Goal: Task Accomplishment & Management: Manage account settings

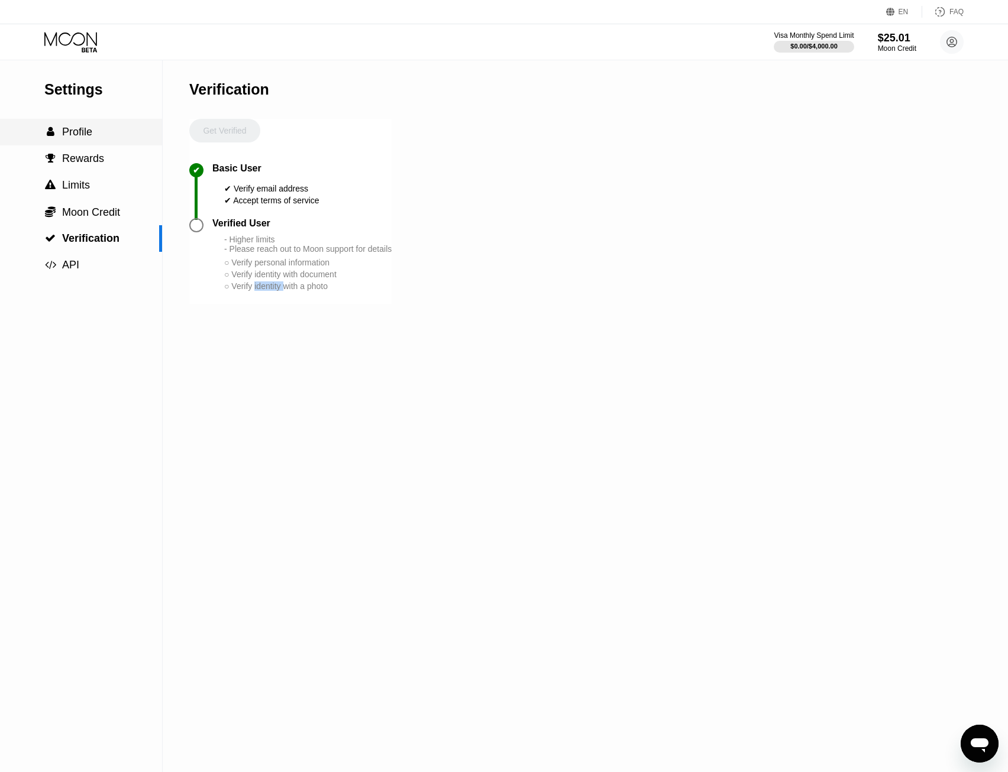
click at [75, 134] on span "Profile" at bounding box center [77, 132] width 30 height 12
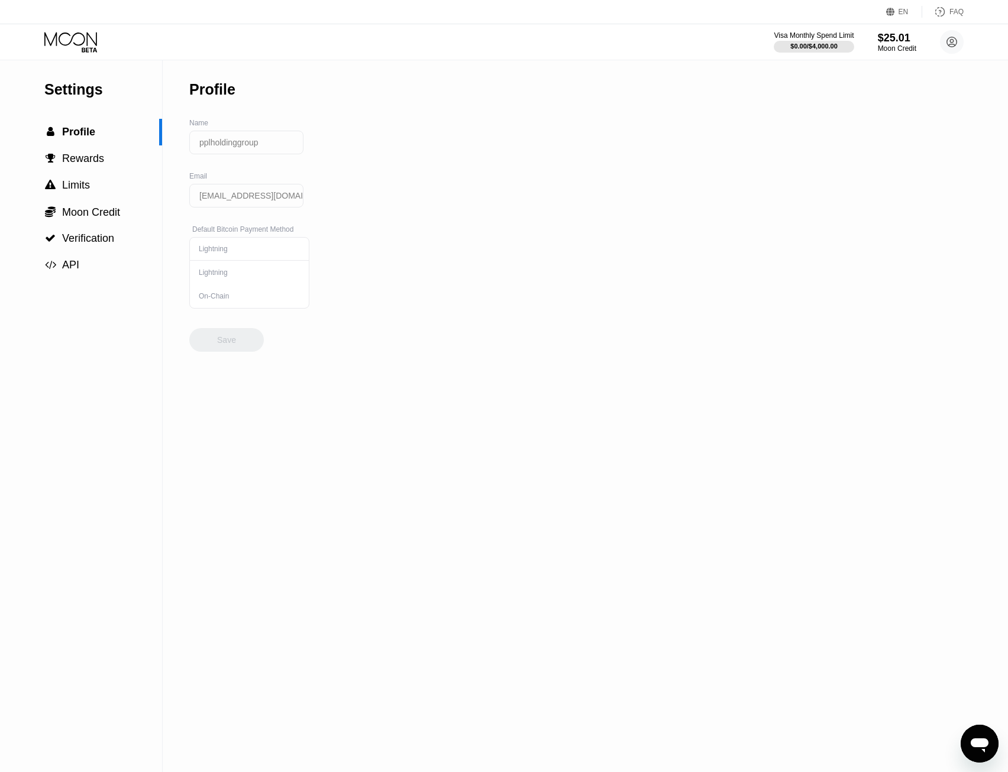
click at [57, 34] on icon at bounding box center [70, 39] width 53 height 14
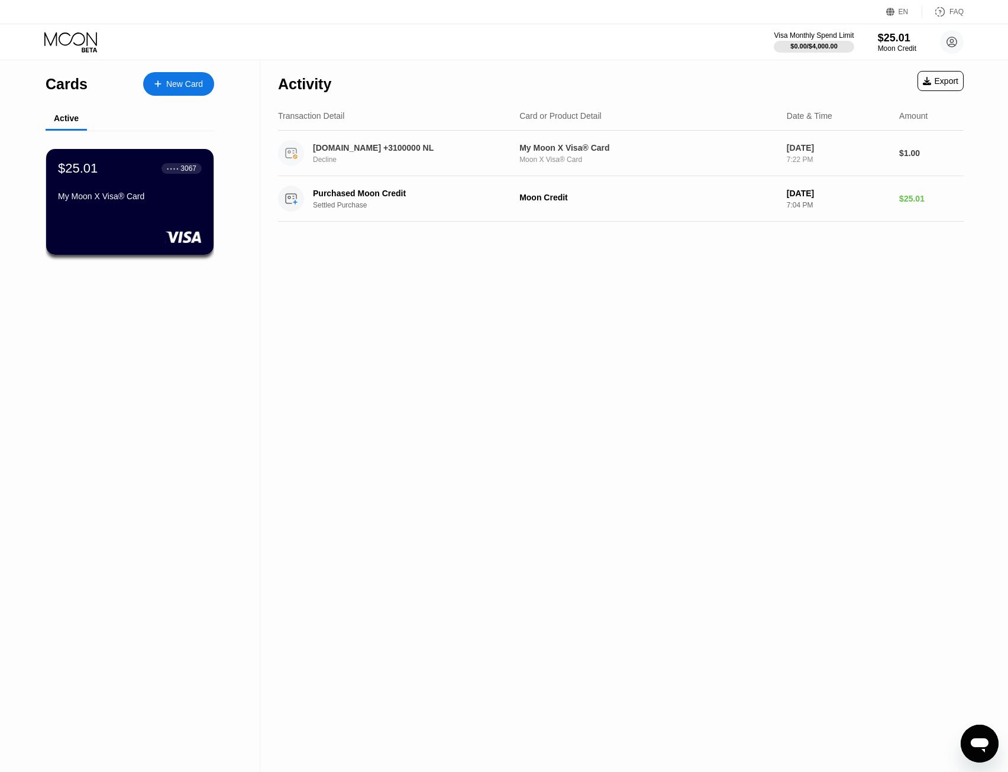
click at [389, 156] on div "[DOMAIN_NAME] +3100000 NL Decline" at bounding box center [417, 153] width 209 height 21
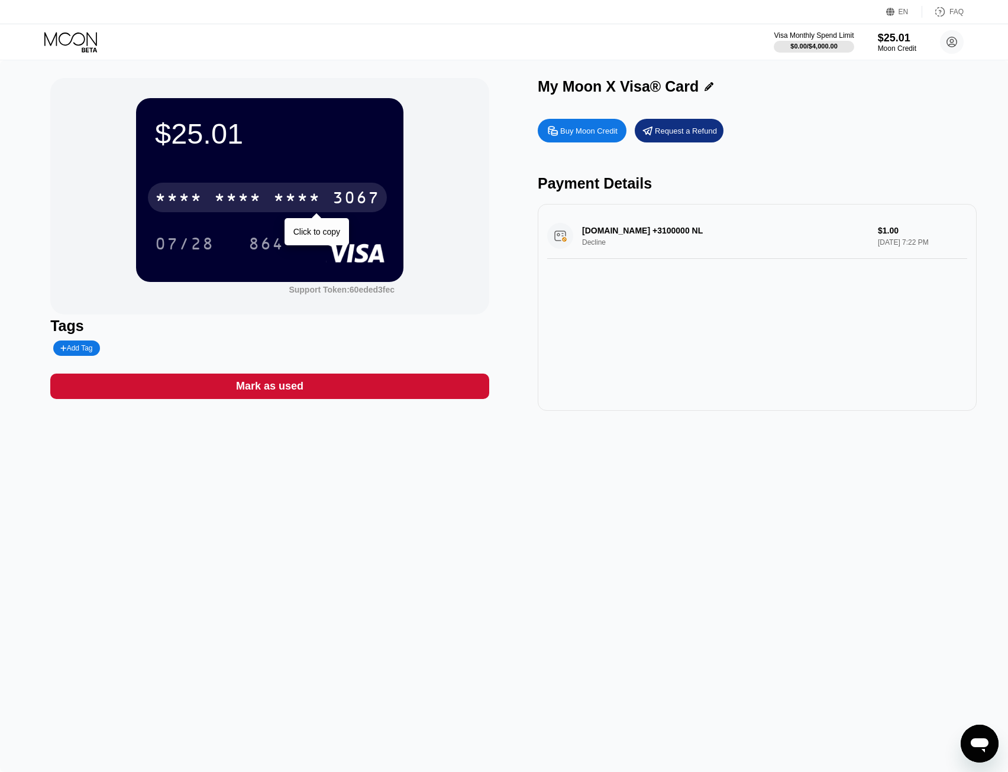
click at [242, 205] on div "* * * *" at bounding box center [237, 199] width 47 height 19
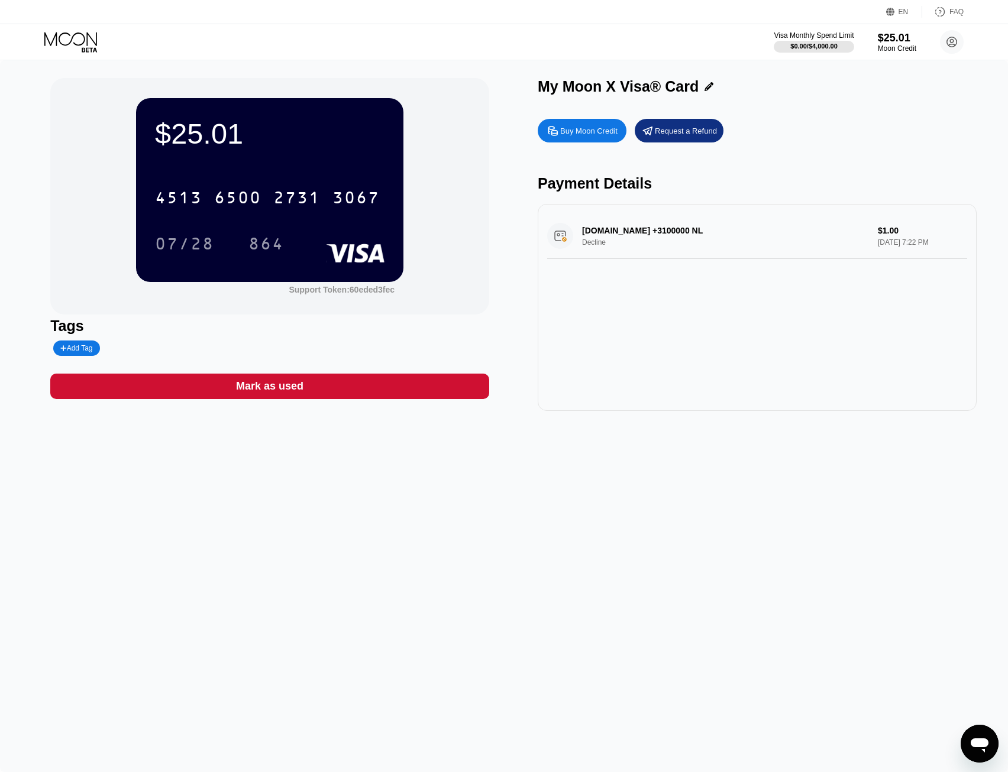
click at [73, 41] on icon at bounding box center [71, 42] width 55 height 21
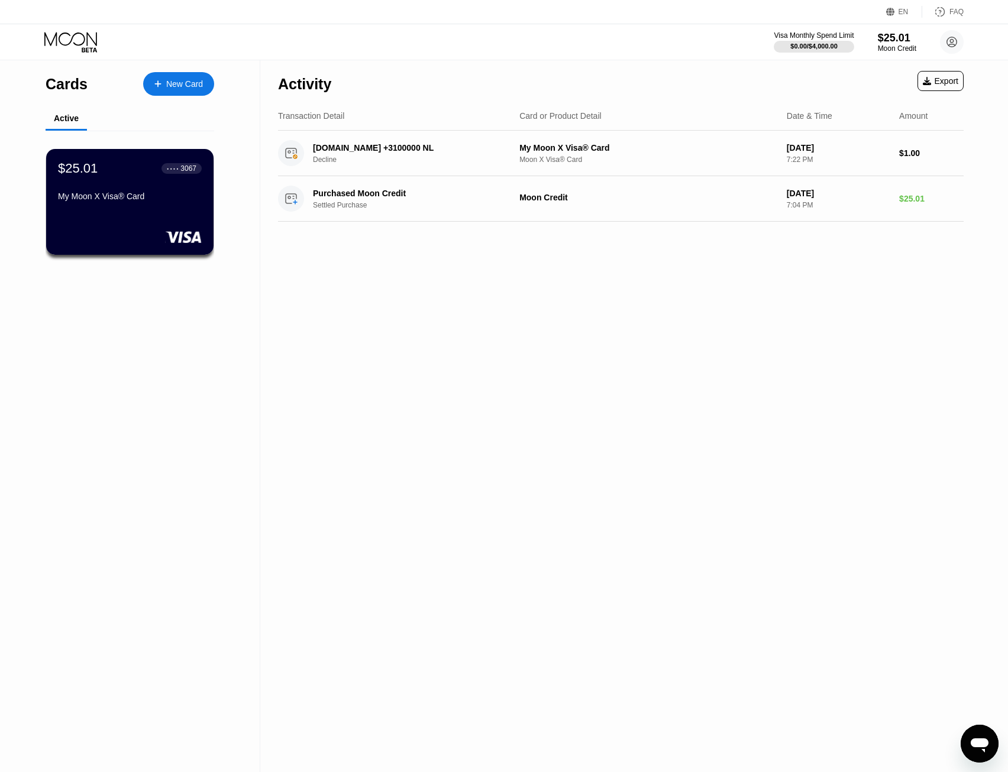
drag, startPoint x: 747, startPoint y: 502, endPoint x: 828, endPoint y: 389, distance: 139.0
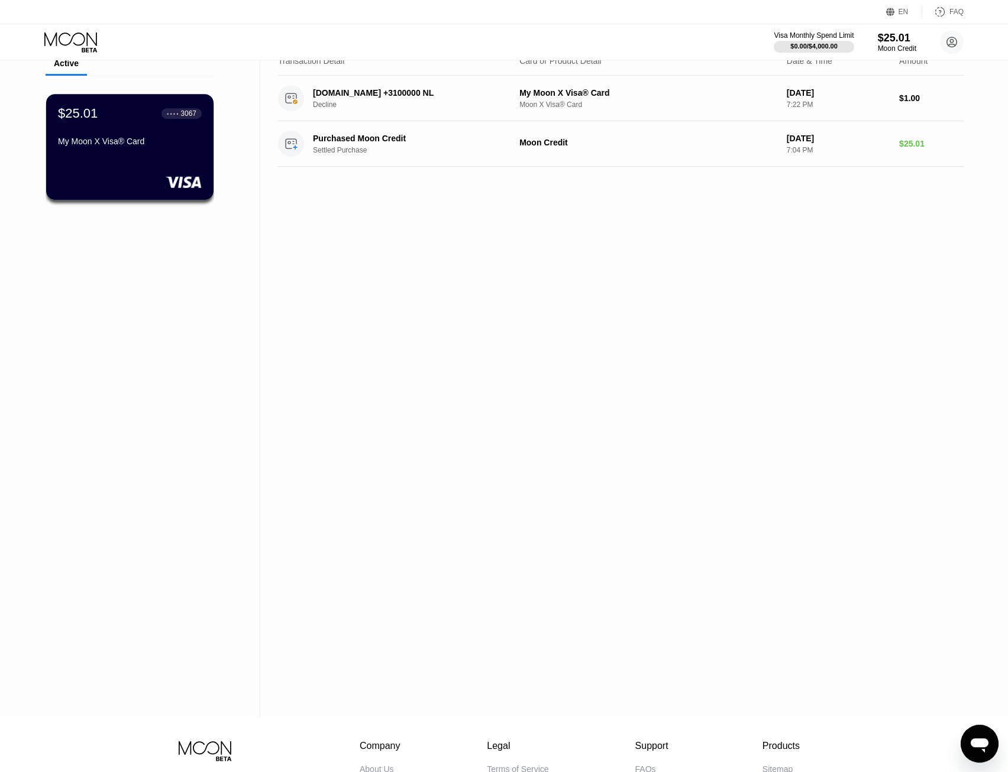
scroll to position [60, 0]
